Goal: Task Accomplishment & Management: Use online tool/utility

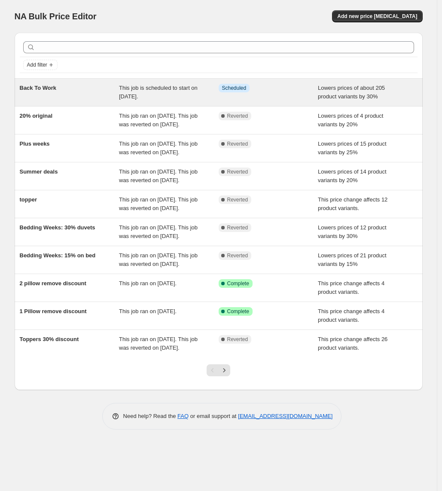
click at [101, 96] on div "Back To Work" at bounding box center [70, 92] width 100 height 17
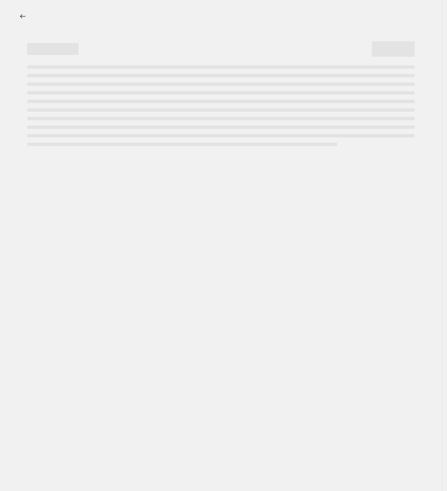
select select "percentage"
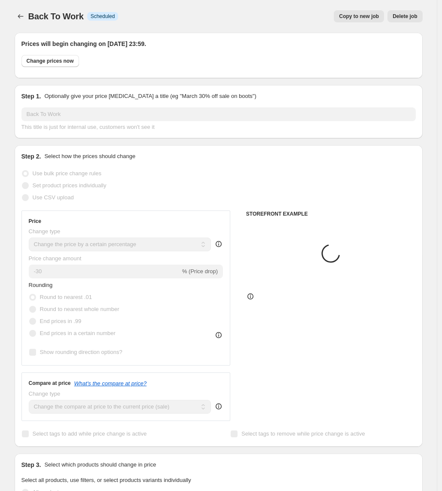
select select "collection"
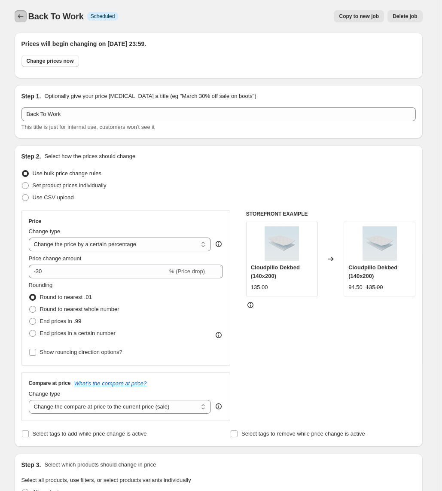
click at [20, 13] on icon "Price change jobs" at bounding box center [20, 16] width 9 height 9
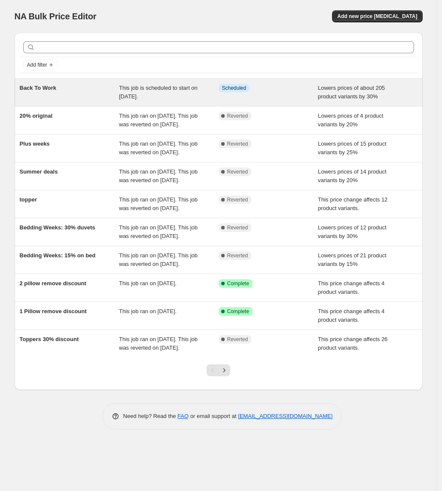
click at [240, 100] on div "Info Scheduled" at bounding box center [269, 92] width 100 height 17
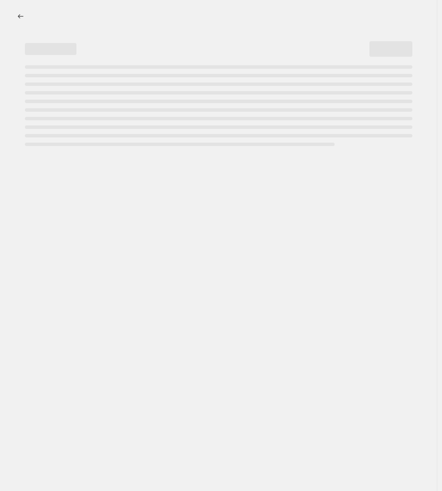
select select "percentage"
select select "collection"
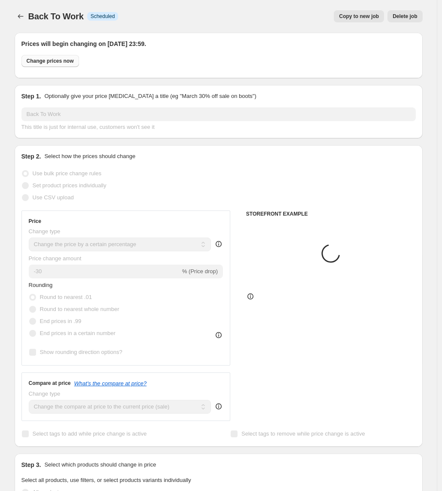
click at [74, 61] on span "Change prices now" at bounding box center [50, 61] width 47 height 7
radio input "true"
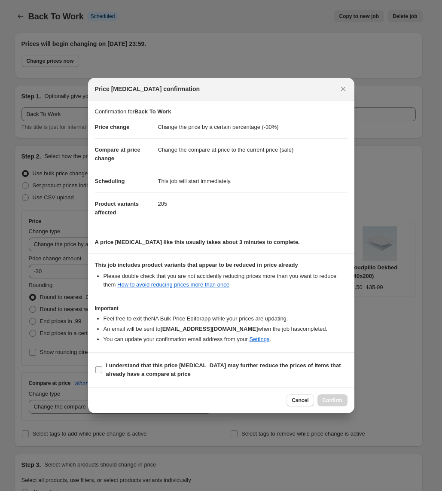
click at [233, 364] on b "I understand that this price change job may further reduce the prices of items …" at bounding box center [223, 369] width 235 height 15
click at [102, 367] on input "I understand that this price change job may further reduce the prices of items …" at bounding box center [98, 370] width 7 height 7
checkbox input "true"
click at [340, 397] on button "Confirm" at bounding box center [333, 401] width 30 height 12
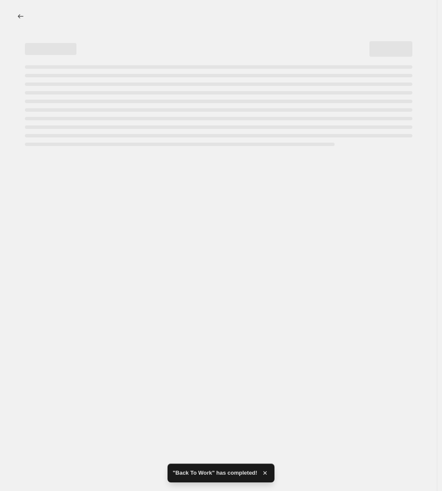
select select "percentage"
select select "collection"
